Goal: Find specific page/section: Find specific page/section

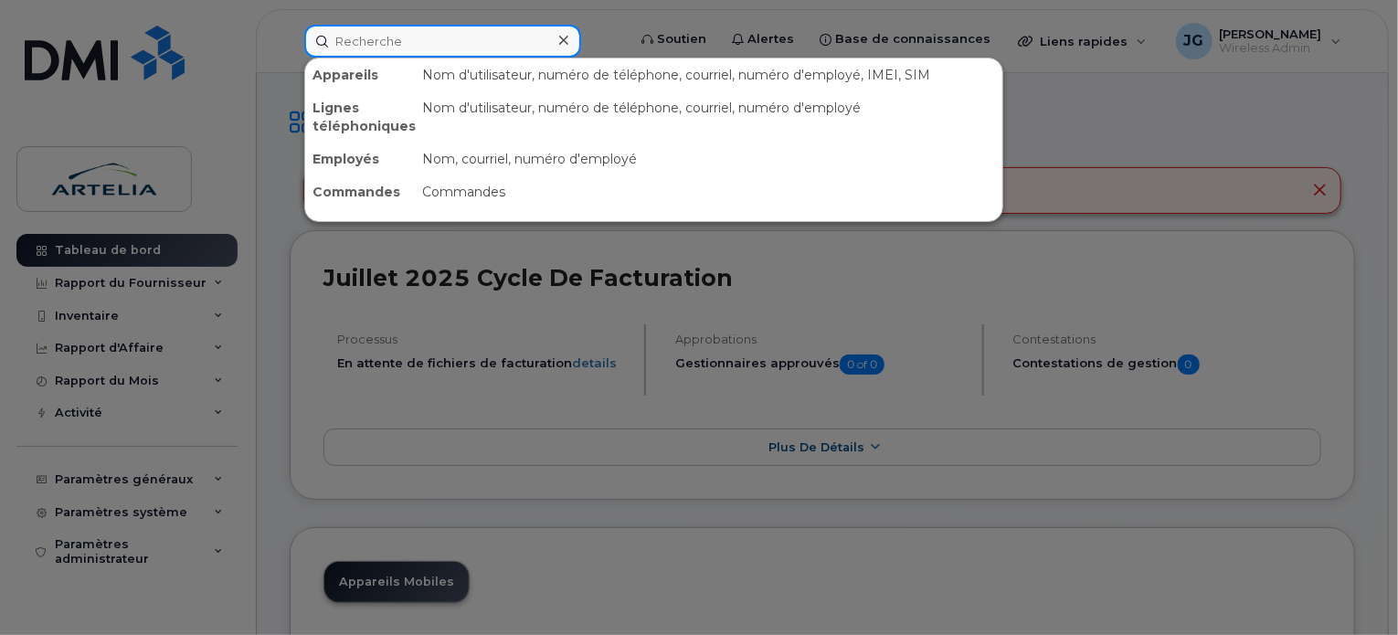
click at [369, 39] on input at bounding box center [442, 41] width 277 height 33
paste input "4383578074"
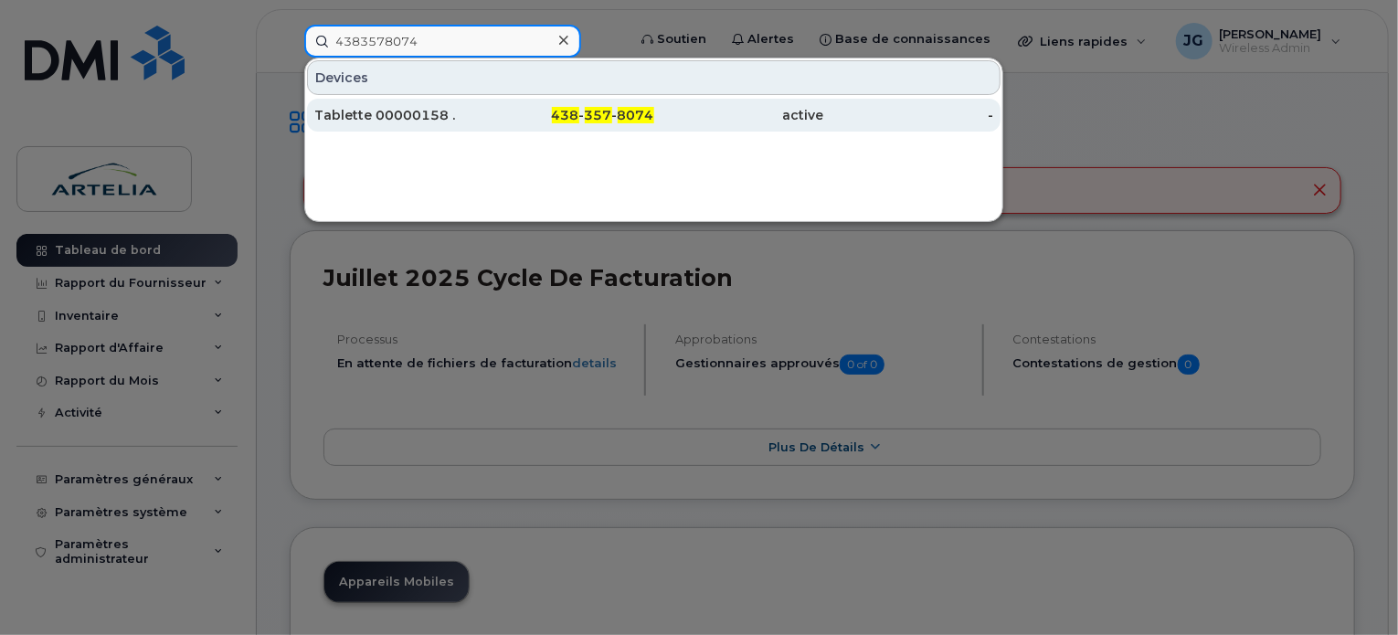
type input "4383578074"
click at [395, 107] on div "Tablette 00000158 ." at bounding box center [399, 115] width 170 height 18
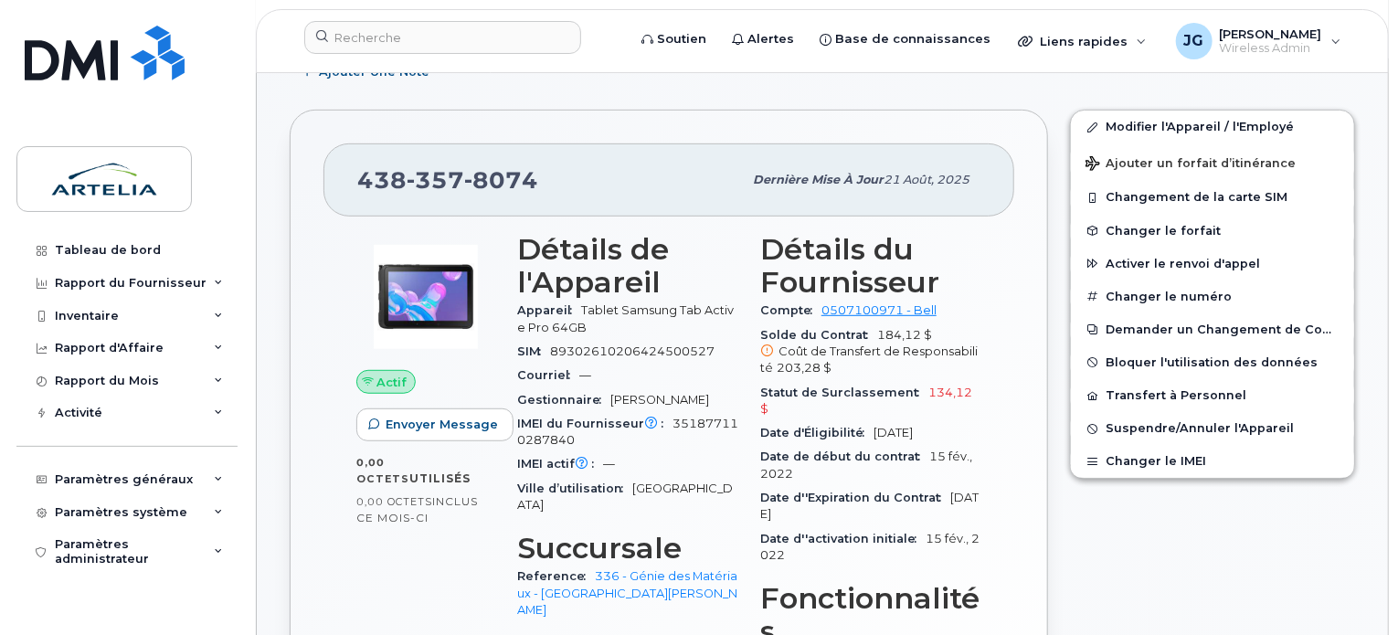
scroll to position [403, 0]
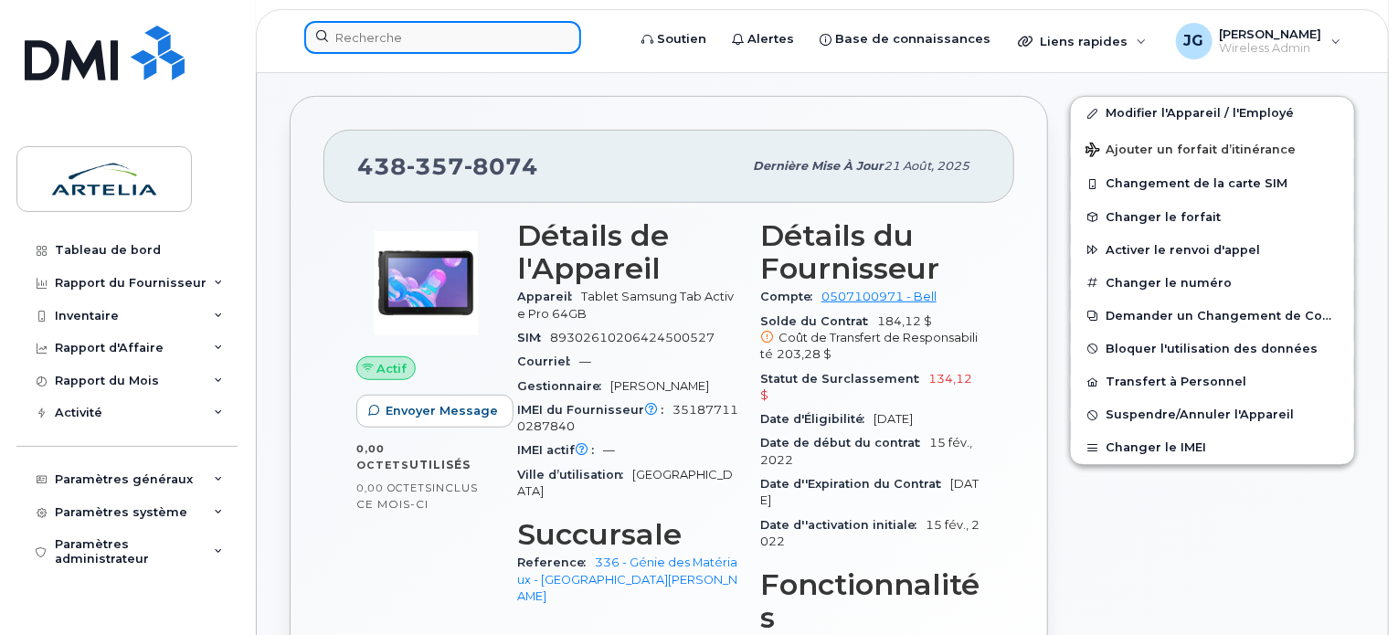
click at [412, 34] on input at bounding box center [442, 37] width 277 height 33
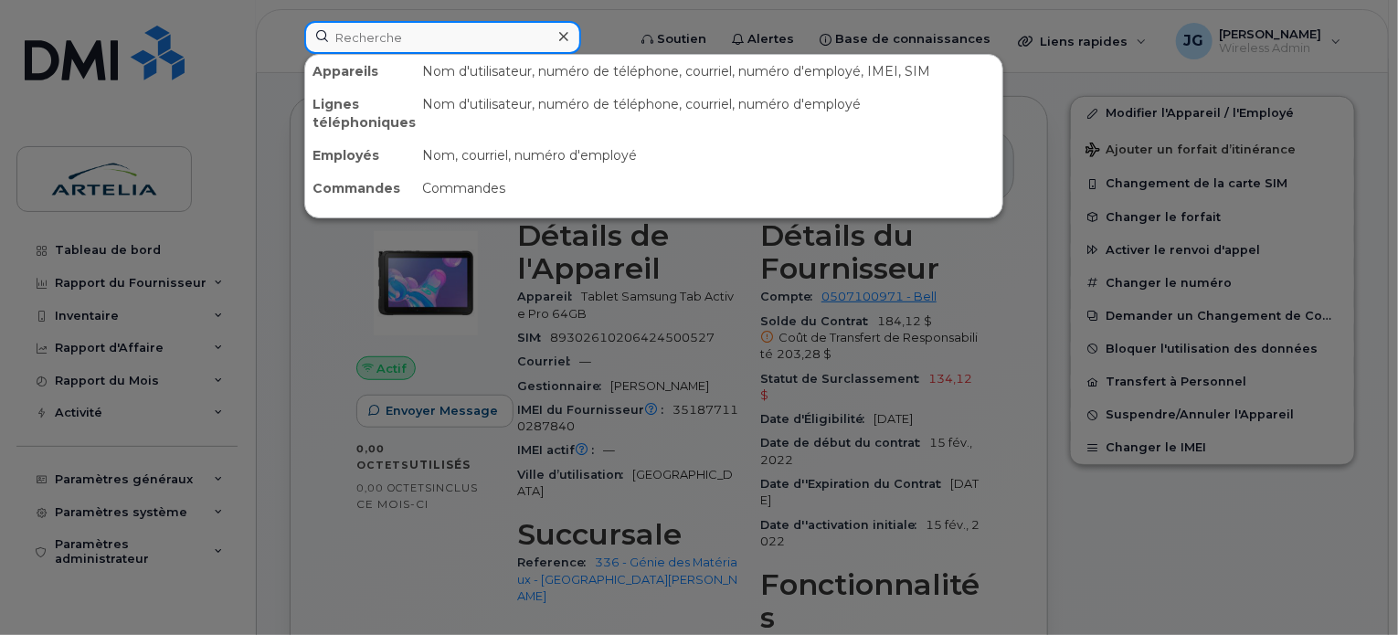
paste input "4384598326"
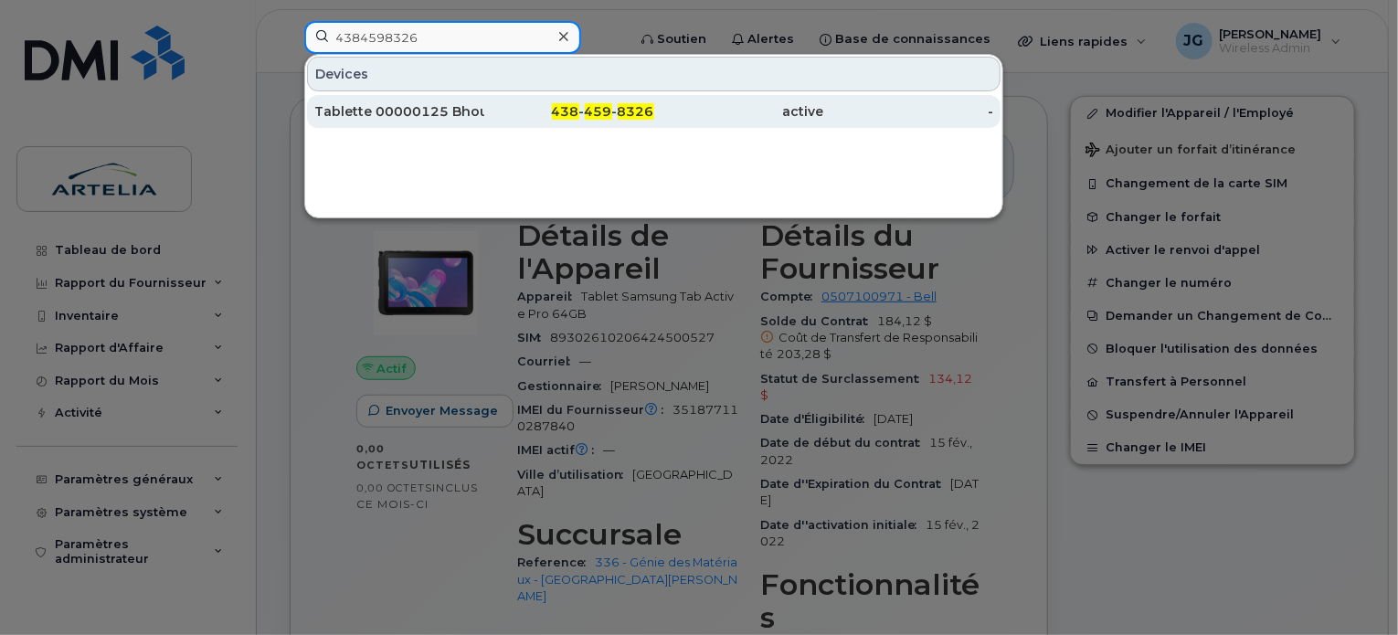
type input "4384598326"
click at [401, 104] on div "Tablette 00000125 Bhoundonougbo" at bounding box center [399, 111] width 170 height 18
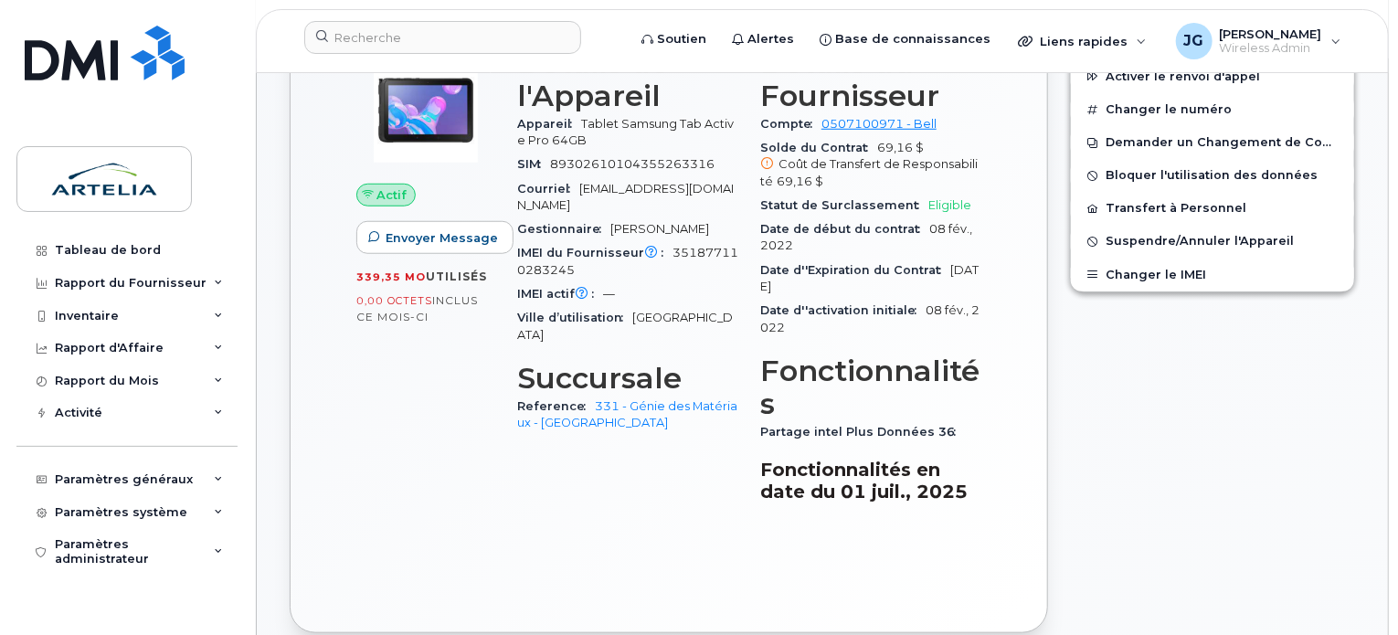
scroll to position [647, 0]
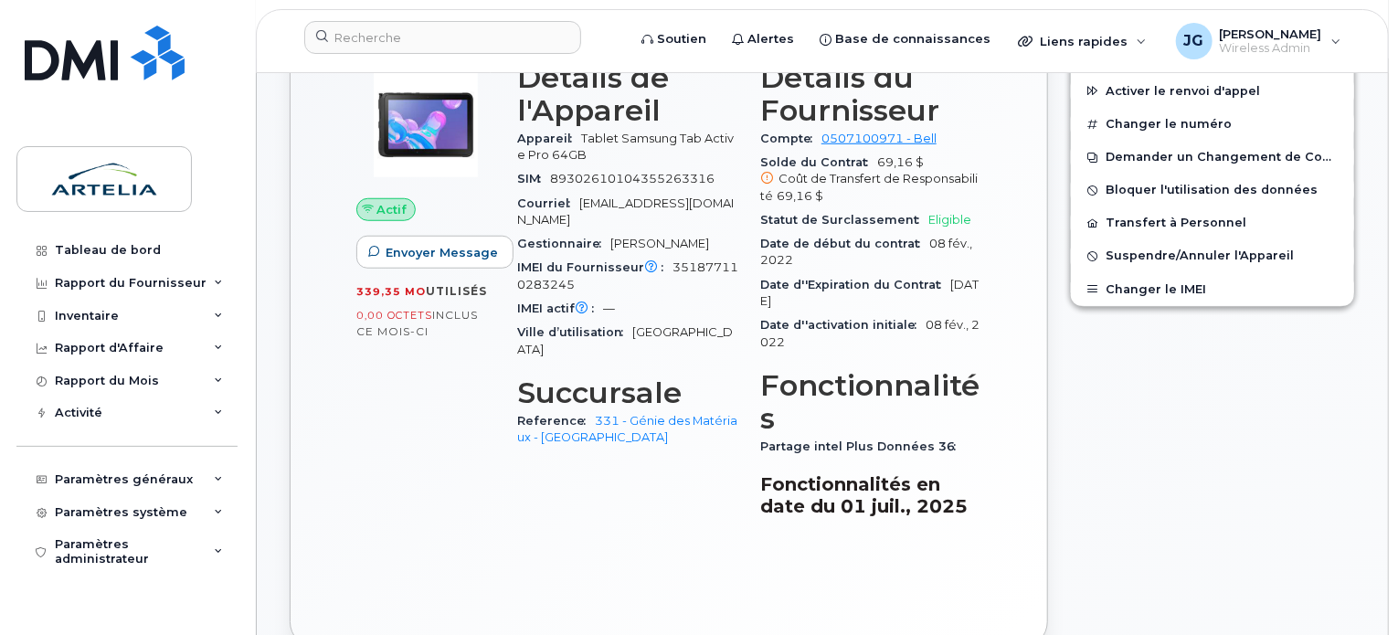
click at [1, 200] on div "Tableau de bord Rapport du Fournisseur Facturation mensuelle Quotidiennes des D…" at bounding box center [124, 317] width 248 height 635
